Goal: Information Seeking & Learning: Learn about a topic

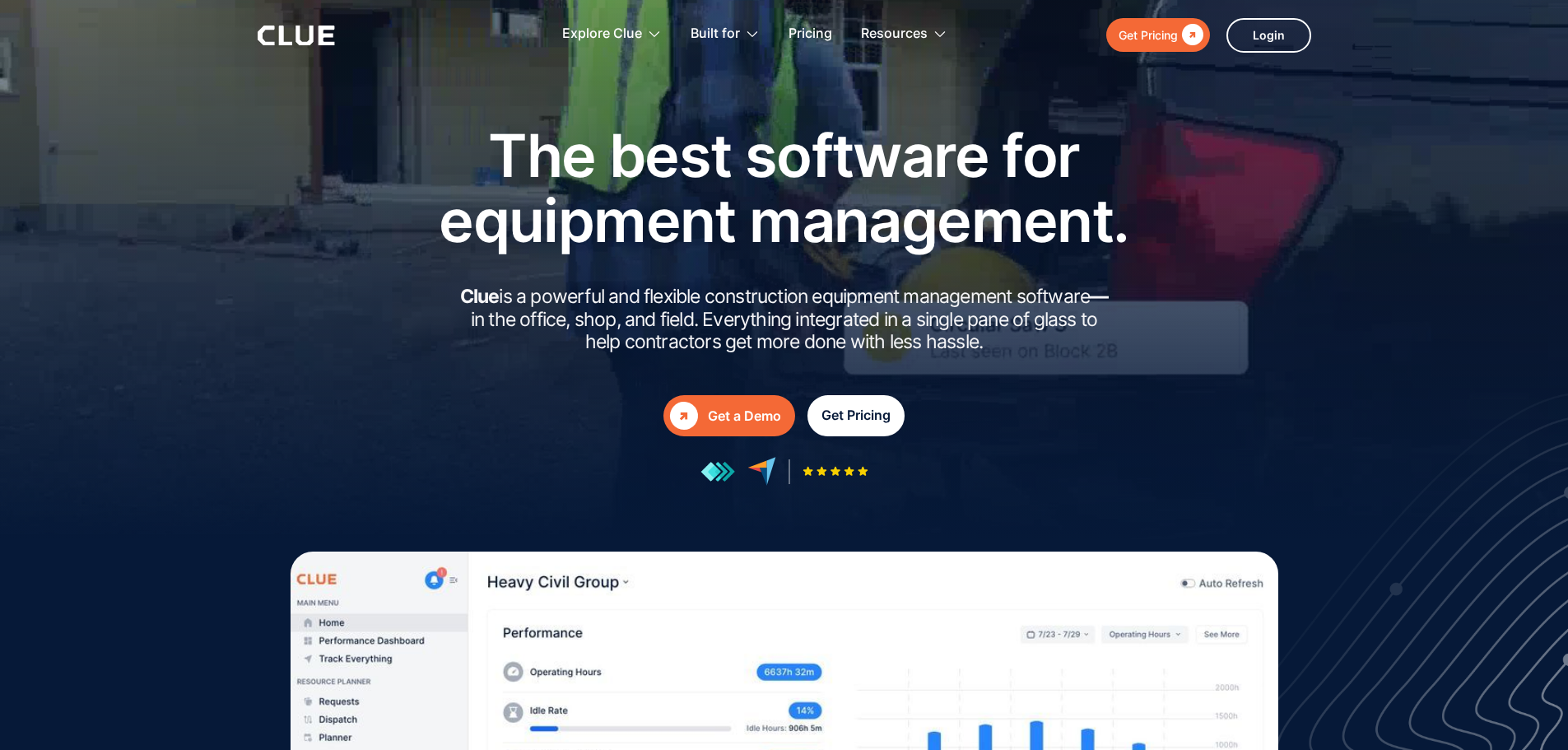
click at [885, 415] on div "Get Pricing" at bounding box center [856, 415] width 69 height 21
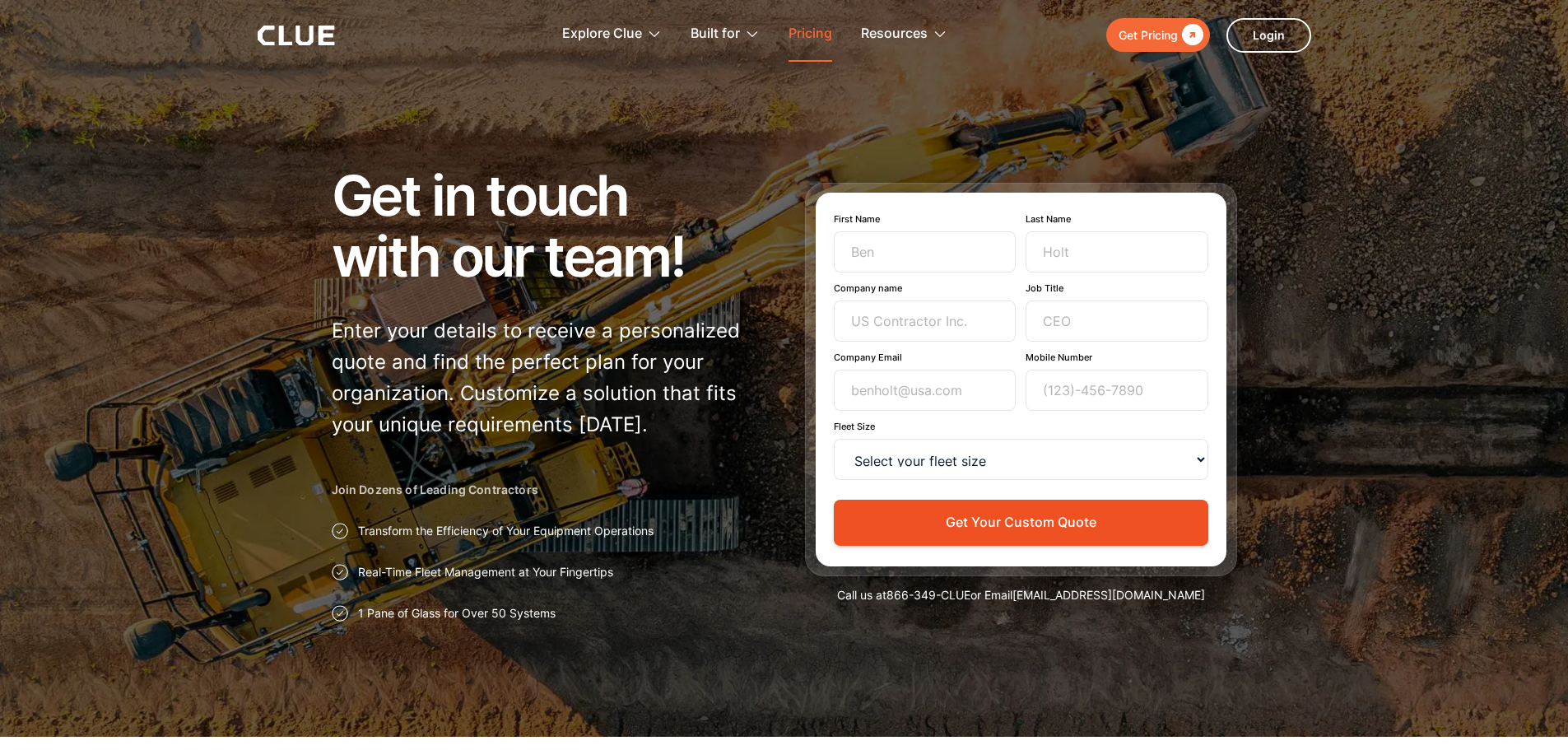
click at [810, 40] on link "Pricing" at bounding box center [811, 34] width 44 height 52
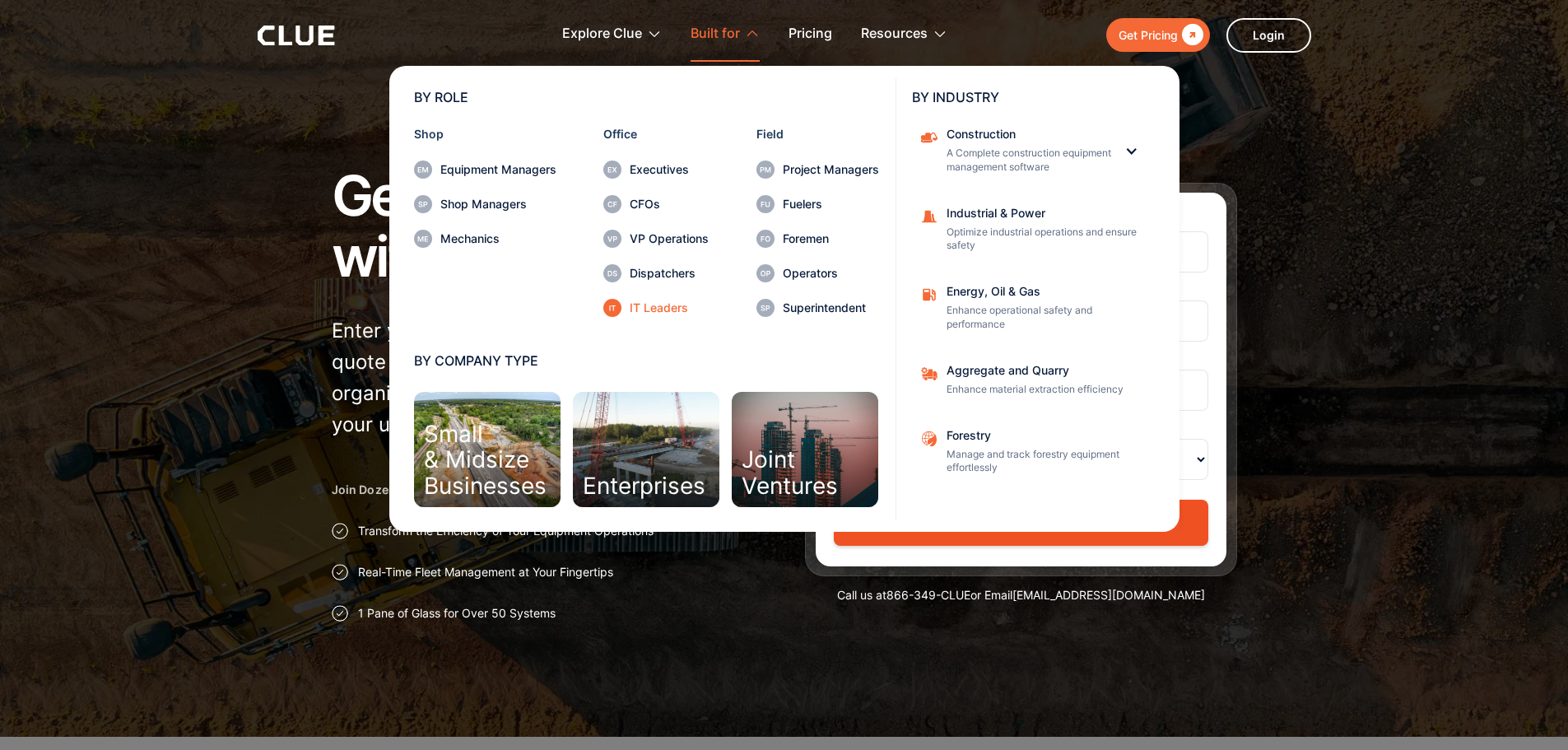
click at [657, 314] on div "IT Leaders" at bounding box center [668, 307] width 79 height 12
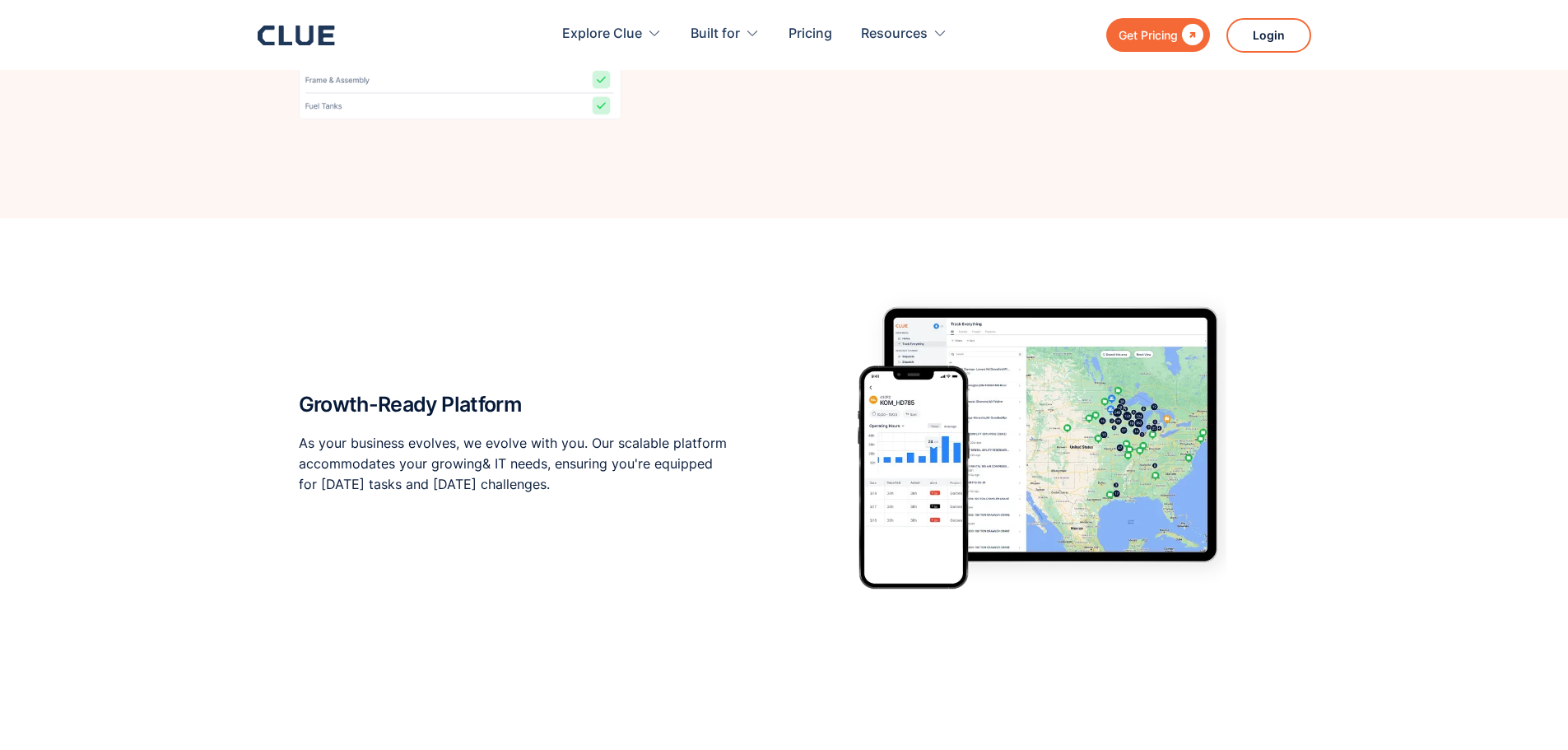
scroll to position [3231, 0]
